Goal: Task Accomplishment & Management: Manage account settings

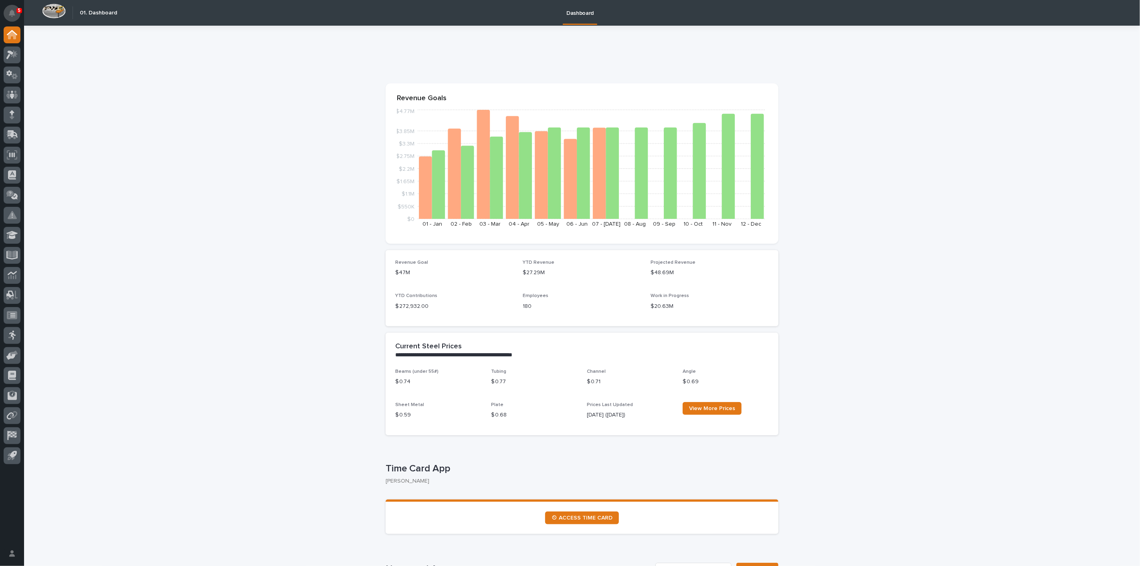
click at [13, 14] on icon "Notifications" at bounding box center [12, 13] width 6 height 7
click at [600, 522] on link "⏲ ACCESS TIME CARD" at bounding box center [582, 517] width 74 height 13
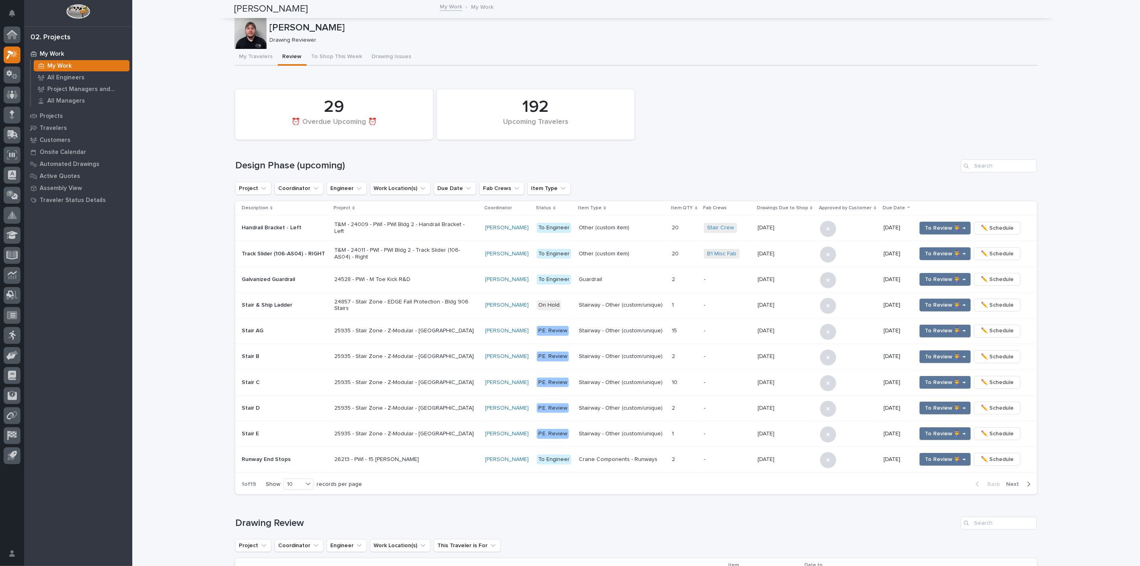
scroll to position [535, 0]
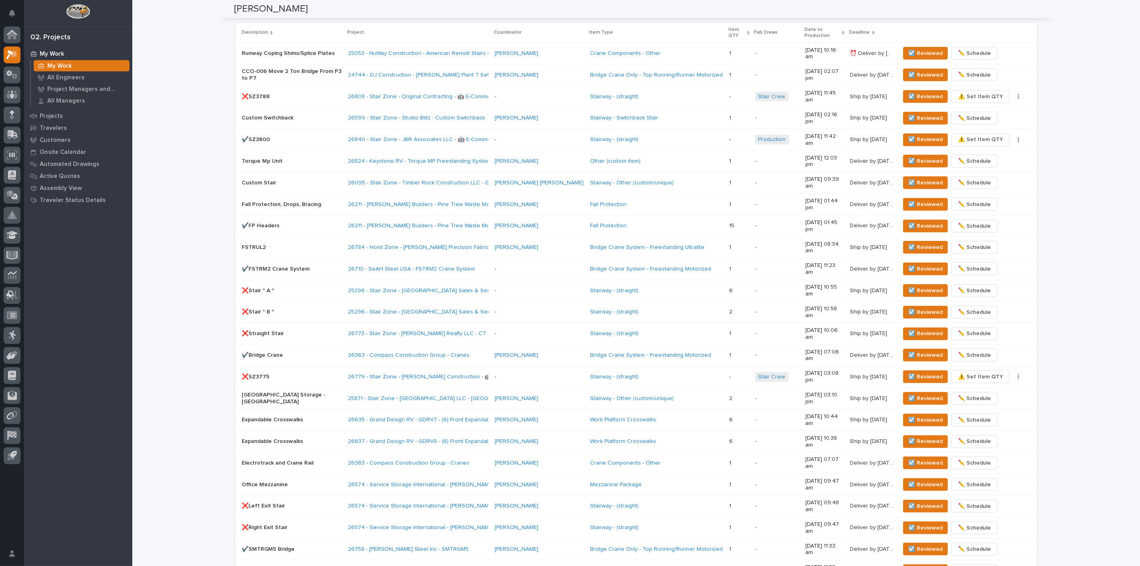
click at [316, 90] on div "❌SZ3788" at bounding box center [292, 96] width 100 height 13
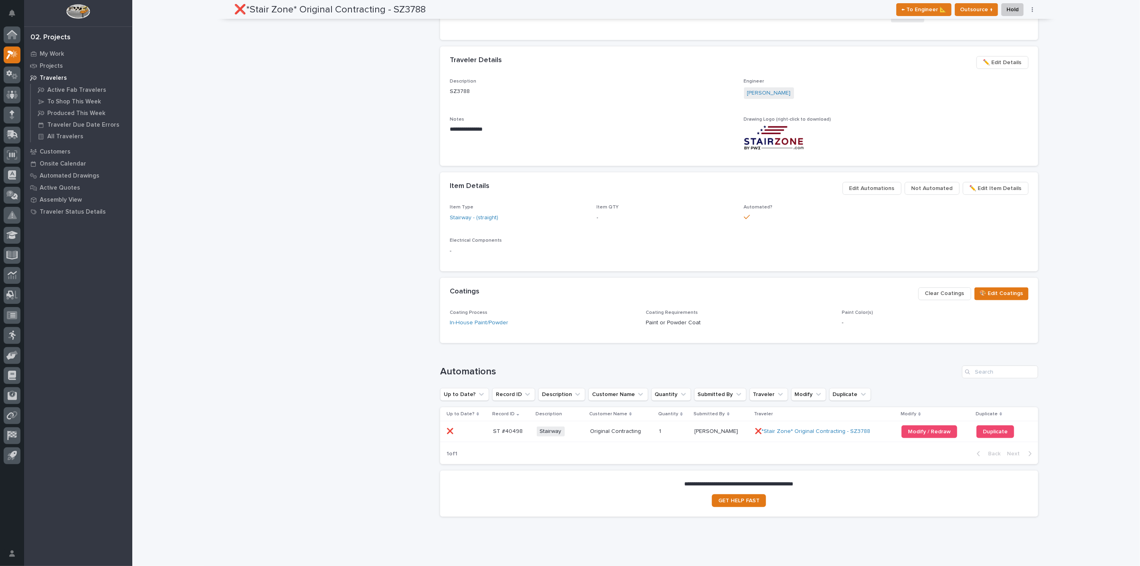
scroll to position [325, 0]
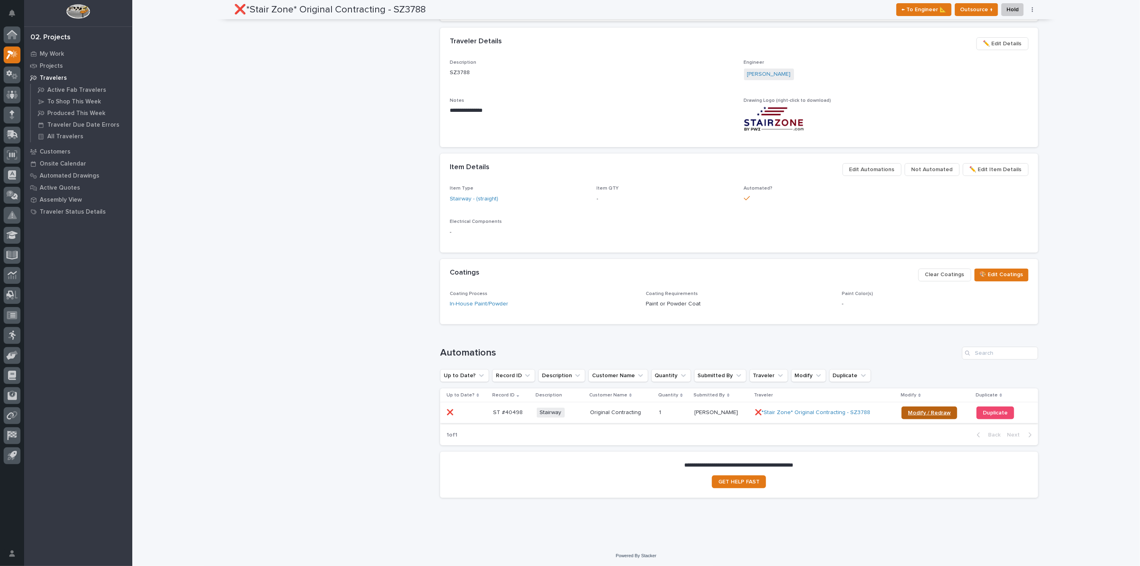
click at [911, 411] on span "Modify / Redraw" at bounding box center [929, 413] width 43 height 6
click at [55, 56] on p "My Work" at bounding box center [52, 53] width 24 height 7
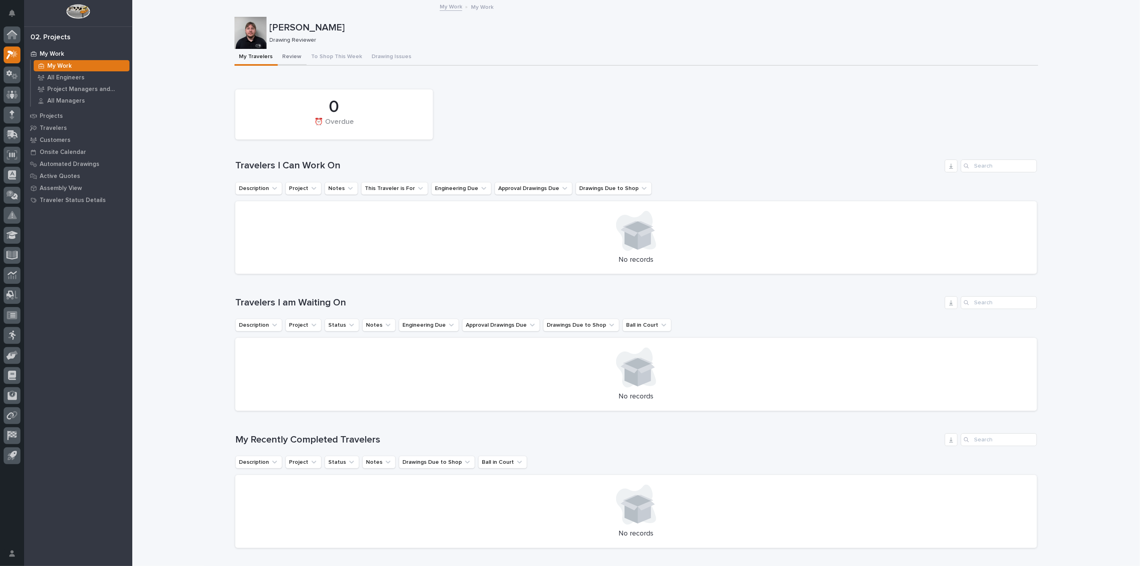
click at [285, 58] on button "Review" at bounding box center [292, 57] width 29 height 17
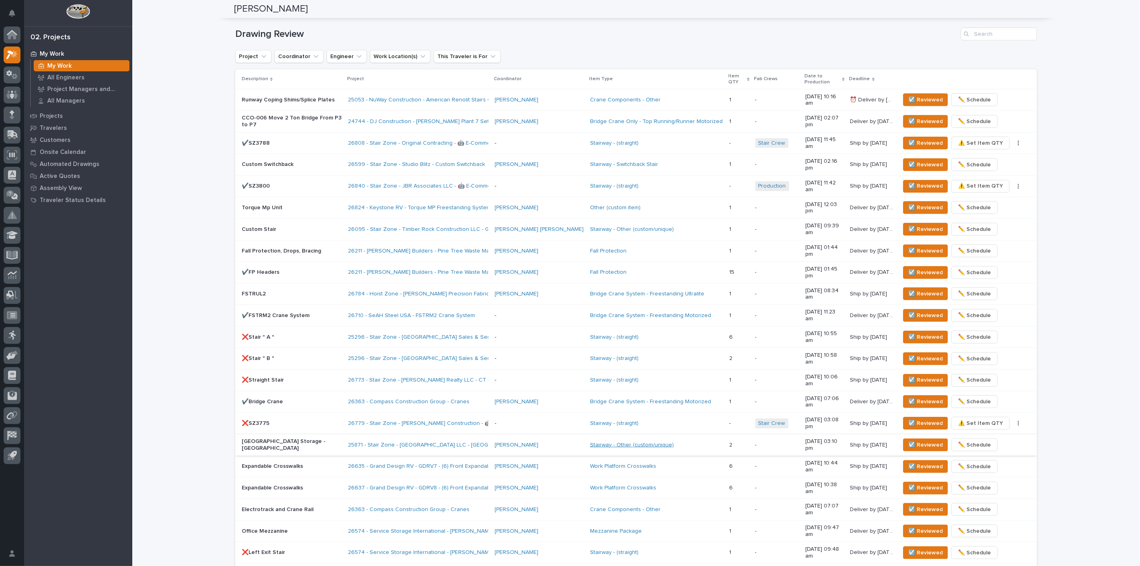
scroll to position [490, 0]
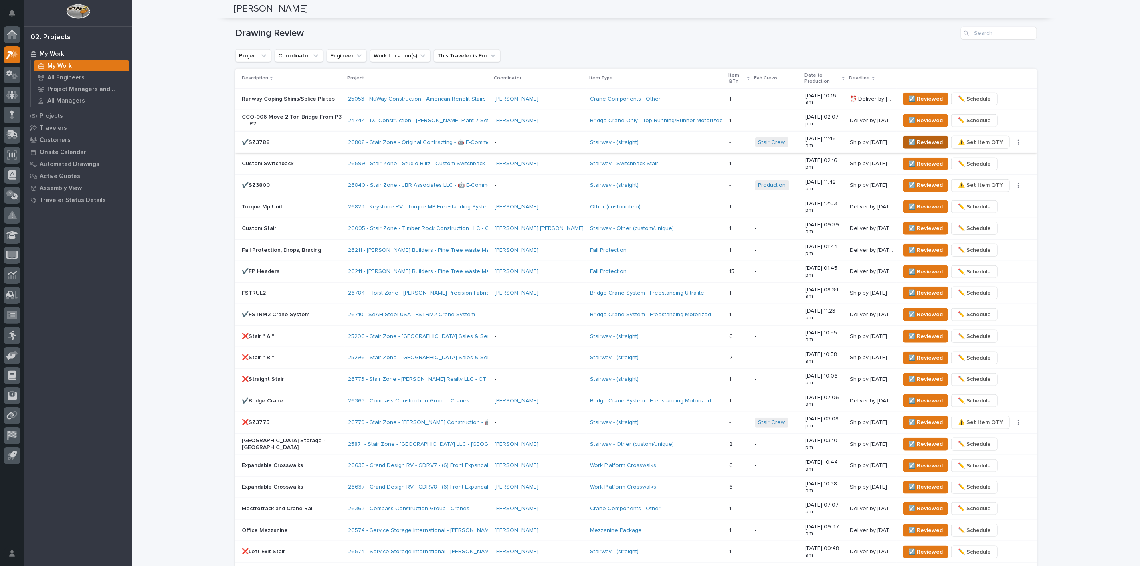
click at [914, 137] on span "☑️ Reviewed" at bounding box center [925, 142] width 34 height 10
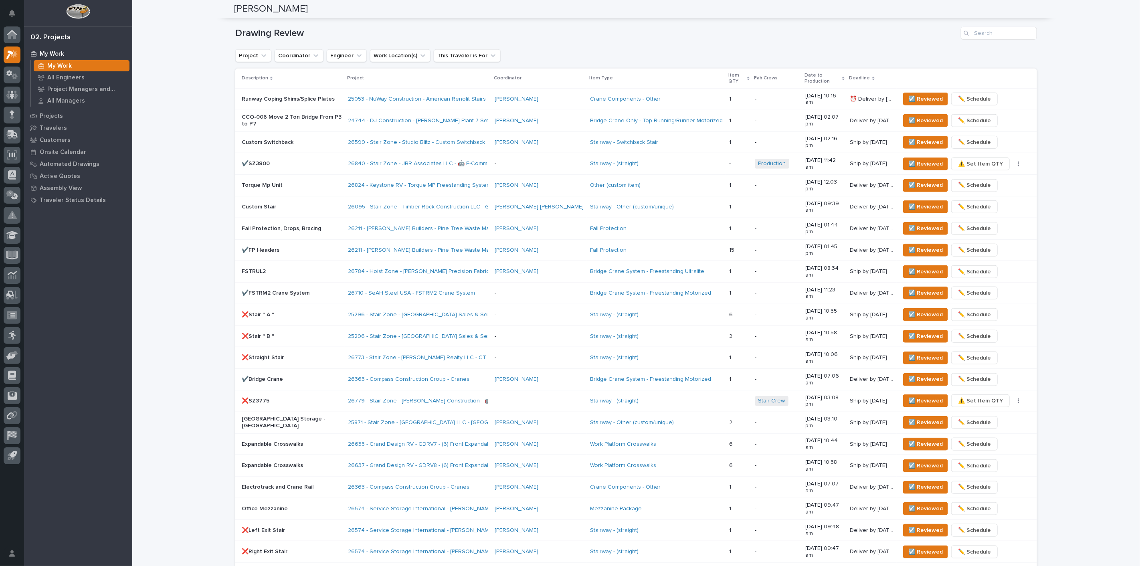
scroll to position [481, 0]
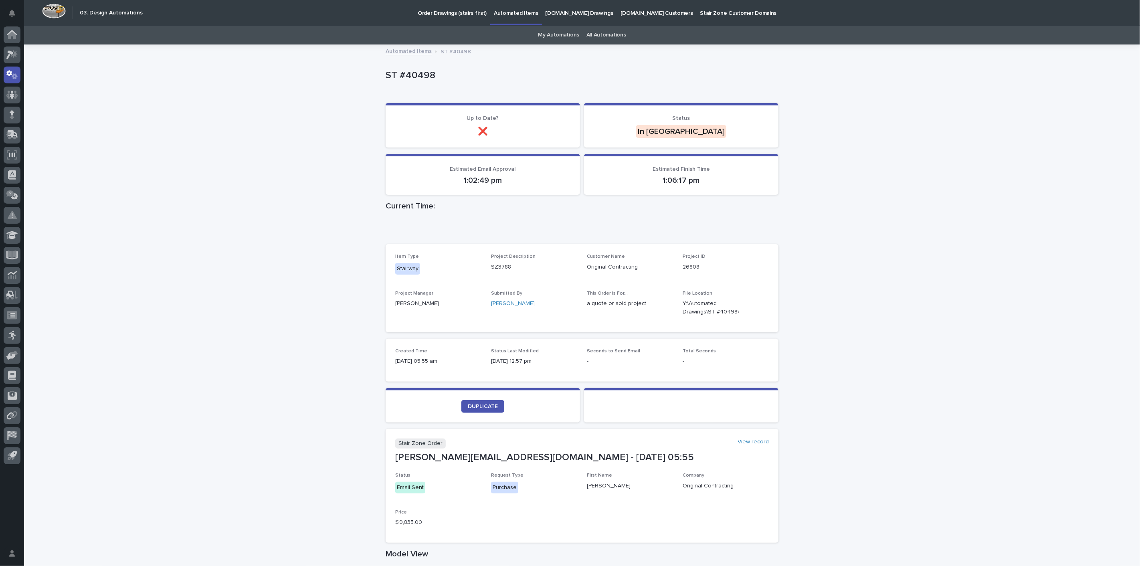
click at [591, 32] on link "All Automations" at bounding box center [605, 35] width 39 height 19
